Goal: Task Accomplishment & Management: Manage account settings

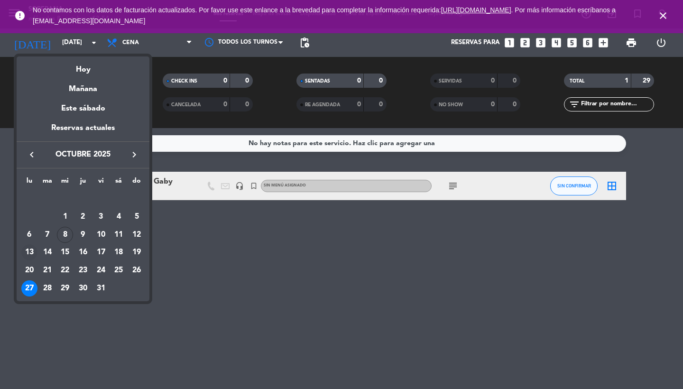
click at [28, 252] on div "13" at bounding box center [29, 252] width 16 height 16
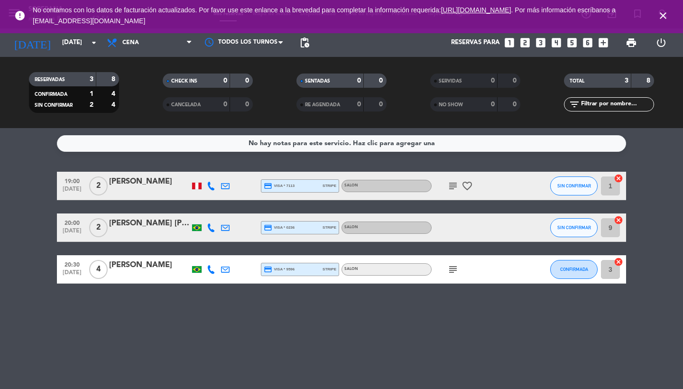
click at [153, 266] on div "[PERSON_NAME]" at bounding box center [149, 265] width 81 height 12
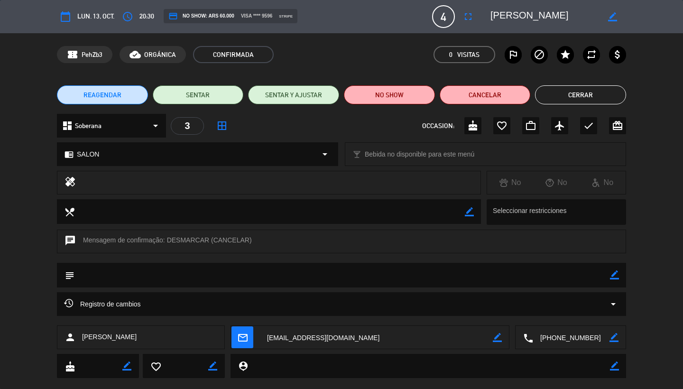
click at [492, 96] on button "Cancelar" at bounding box center [485, 94] width 91 height 19
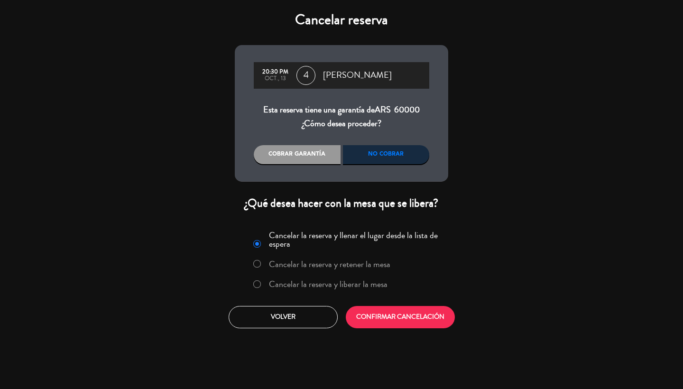
click at [388, 155] on div "No cobrar" at bounding box center [386, 154] width 87 height 19
click at [403, 323] on button "CONFIRMAR CANCELACIÓN" at bounding box center [400, 317] width 109 height 22
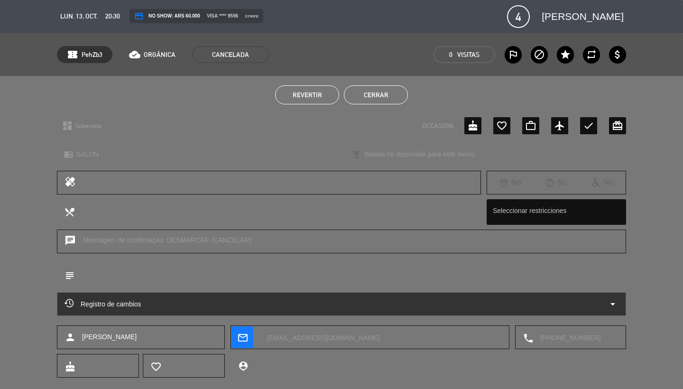
click at [372, 93] on button "Cerrar" at bounding box center [376, 94] width 64 height 19
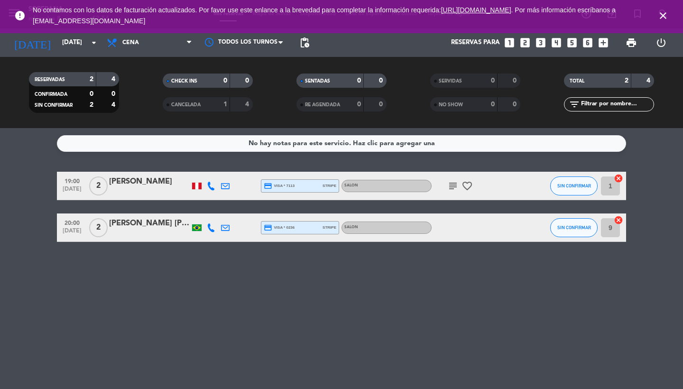
click at [659, 18] on icon "close" at bounding box center [663, 15] width 11 height 11
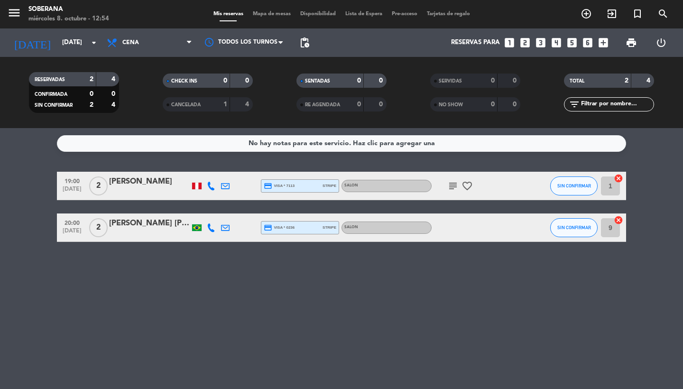
click at [77, 54] on div "[DATE] [DATE] arrow_drop_down" at bounding box center [54, 42] width 95 height 28
click at [78, 46] on input "[DATE]" at bounding box center [99, 42] width 84 height 17
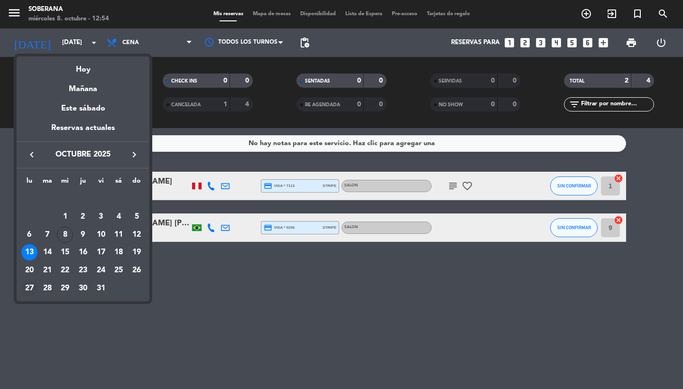
click at [30, 288] on div "27" at bounding box center [29, 288] width 16 height 16
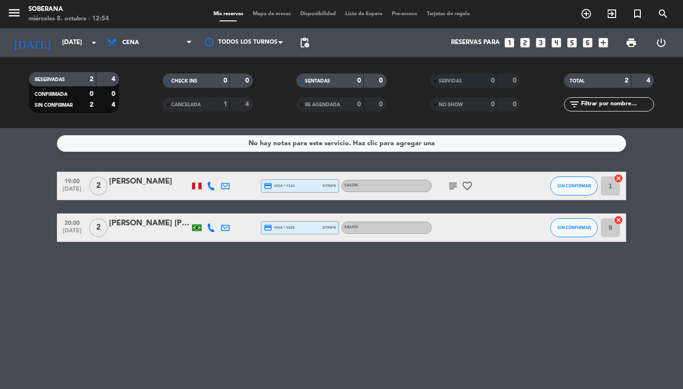
type input "[DATE]"
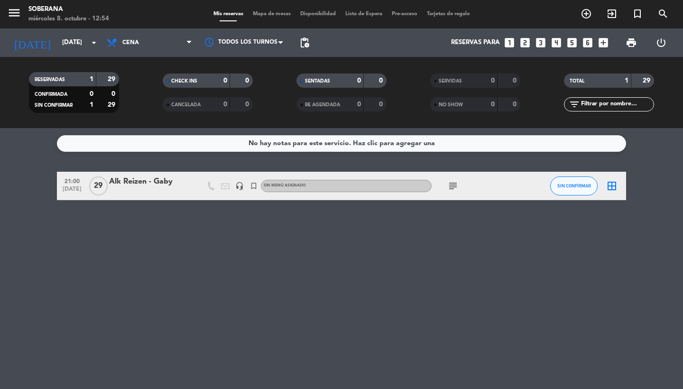
click at [456, 182] on icon "subject" at bounding box center [453, 185] width 11 height 11
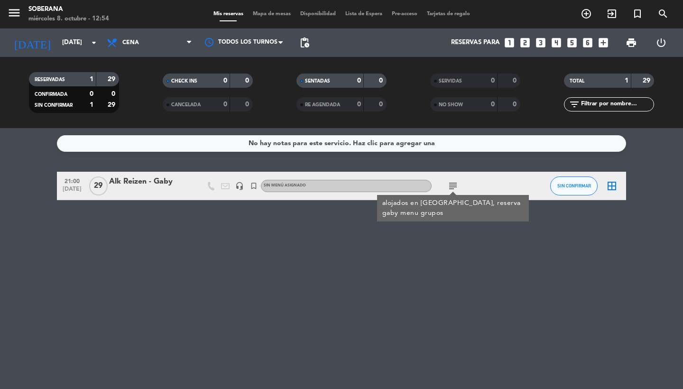
click at [206, 264] on div "No hay notas para este servicio. Haz clic para agregar una 21:00 [DATE] Alk Rei…" at bounding box center [341, 258] width 683 height 261
